Goal: Task Accomplishment & Management: Use online tool/utility

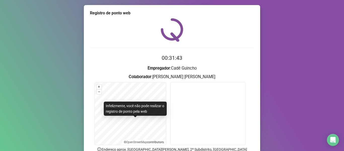
scroll to position [46, 0]
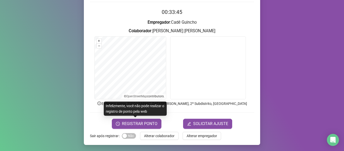
click at [131, 111] on div "Infelizmente, você não pode realizar o registro de ponto pela web" at bounding box center [135, 108] width 63 height 14
click at [62, 77] on div "Registro [PERSON_NAME] web 00:33:46 Empregador : [PERSON_NAME] : [PERSON_NAME] …" at bounding box center [172, 75] width 344 height 151
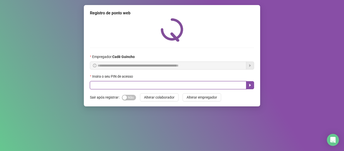
click at [110, 84] on input "text" at bounding box center [168, 85] width 156 height 8
